Goal: Find specific fact: Find contact information

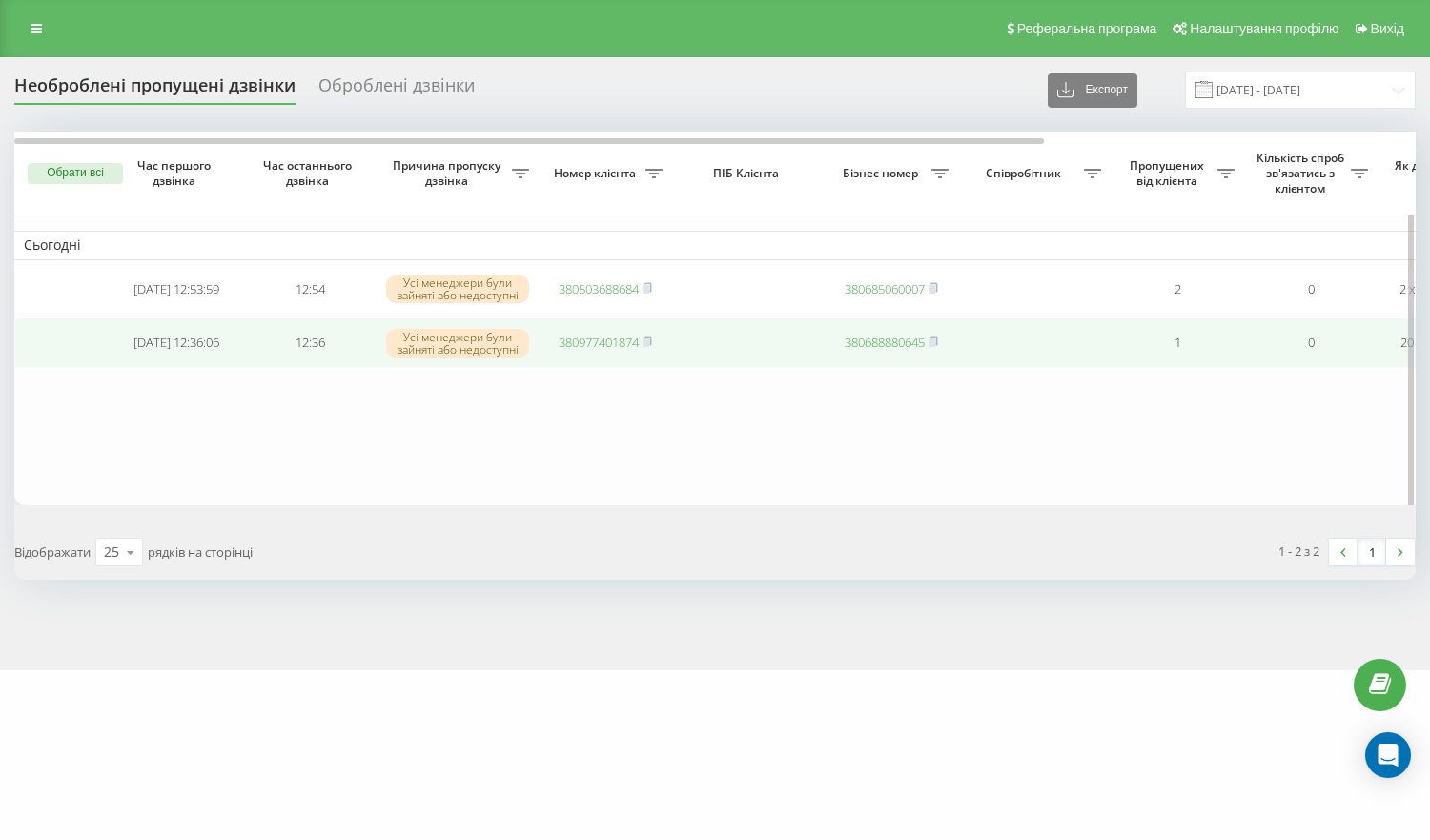
click at [603, 350] on link "380977401874" at bounding box center [599, 343] width 80 height 17
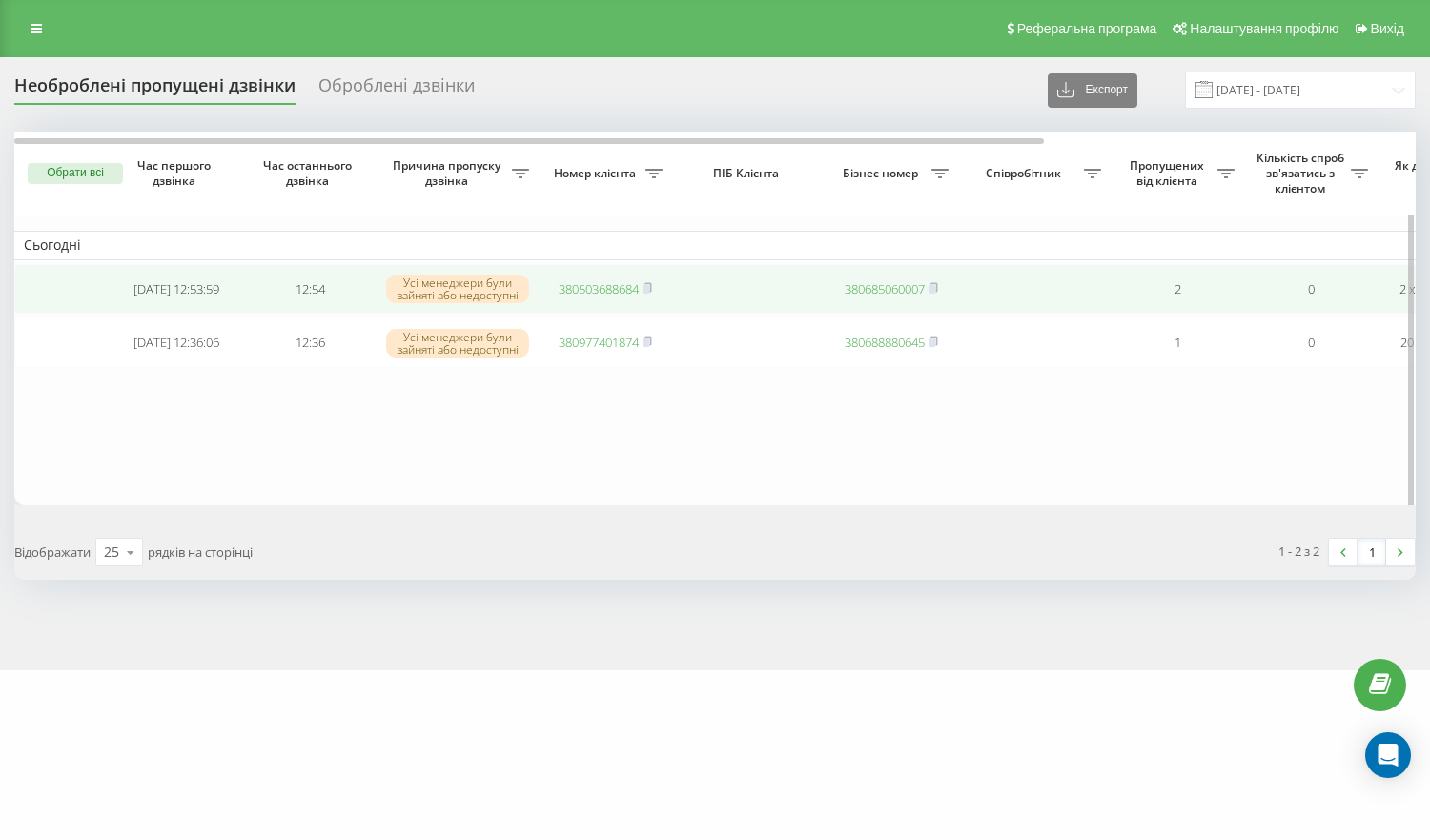
click at [614, 296] on link "380503688684" at bounding box center [599, 289] width 80 height 17
